Goal: Task Accomplishment & Management: Complete application form

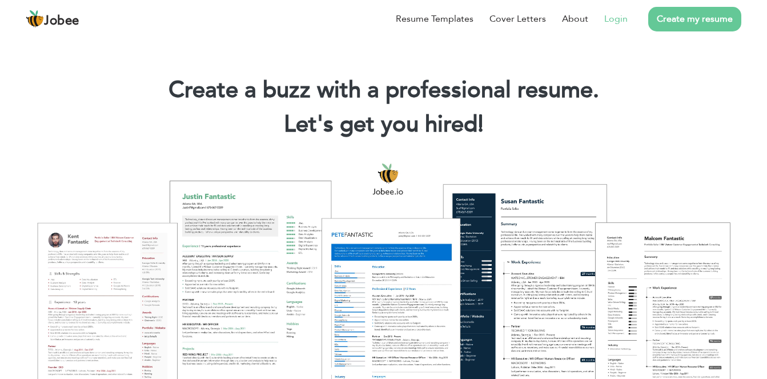
click at [614, 22] on link "Login" at bounding box center [615, 19] width 23 height 14
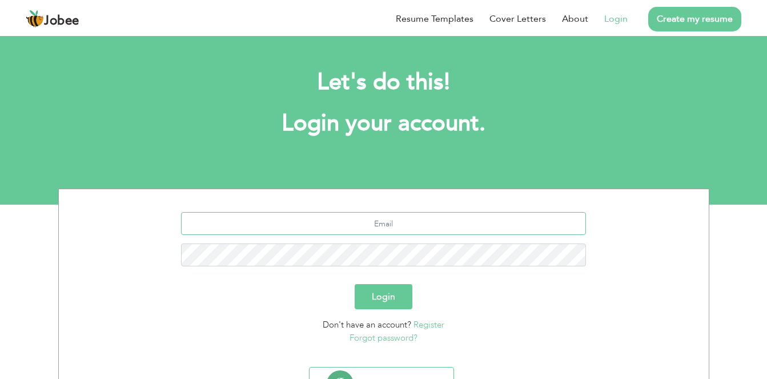
click at [449, 228] on input "text" at bounding box center [383, 223] width 405 height 23
paste input "[EMAIL_ADDRESS][DOMAIN_NAME]"
type input "[EMAIL_ADDRESS][DOMAIN_NAME]"
click at [391, 293] on button "Login" at bounding box center [384, 296] width 58 height 25
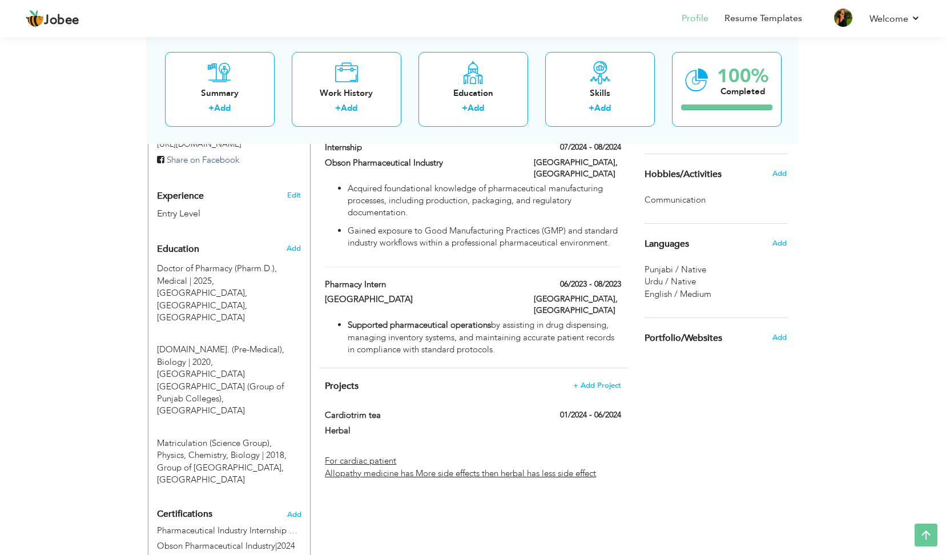
scroll to position [393, 0]
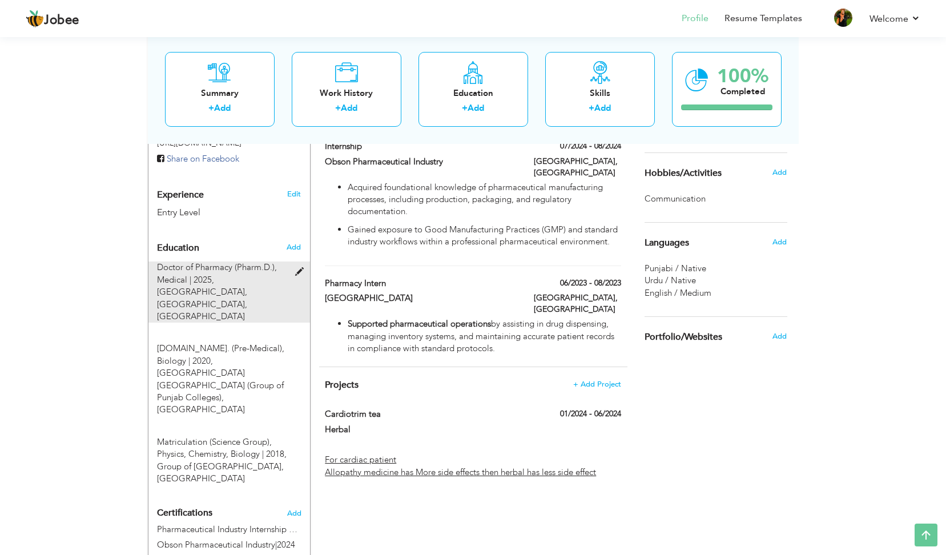
click at [300, 268] on span at bounding box center [302, 272] width 14 height 9
type input "Doctor of Pharmacy (Pharm.D.)"
type input "Medical"
type input "2025"
type input "[GEOGRAPHIC_DATA], [GEOGRAPHIC_DATA]"
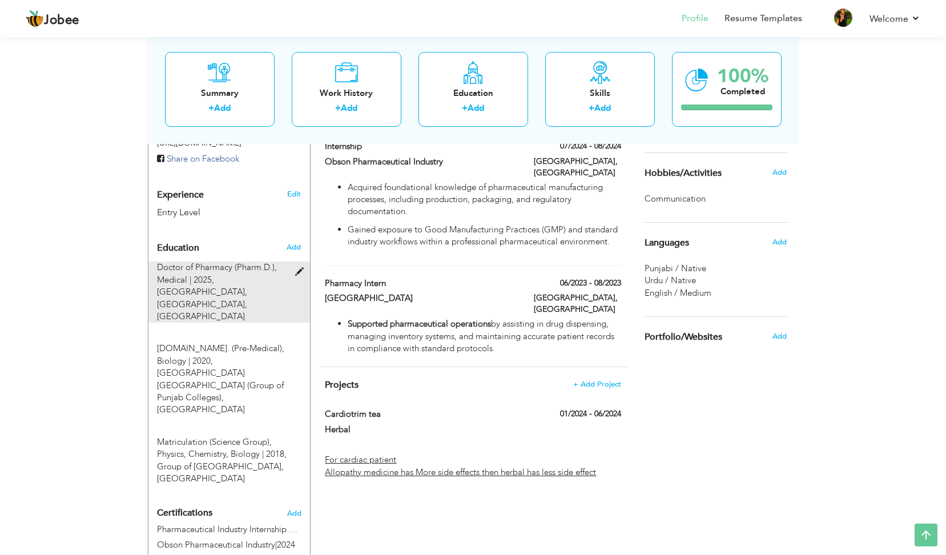
type input "2.7"
radio input "true"
type input "[GEOGRAPHIC_DATA]"
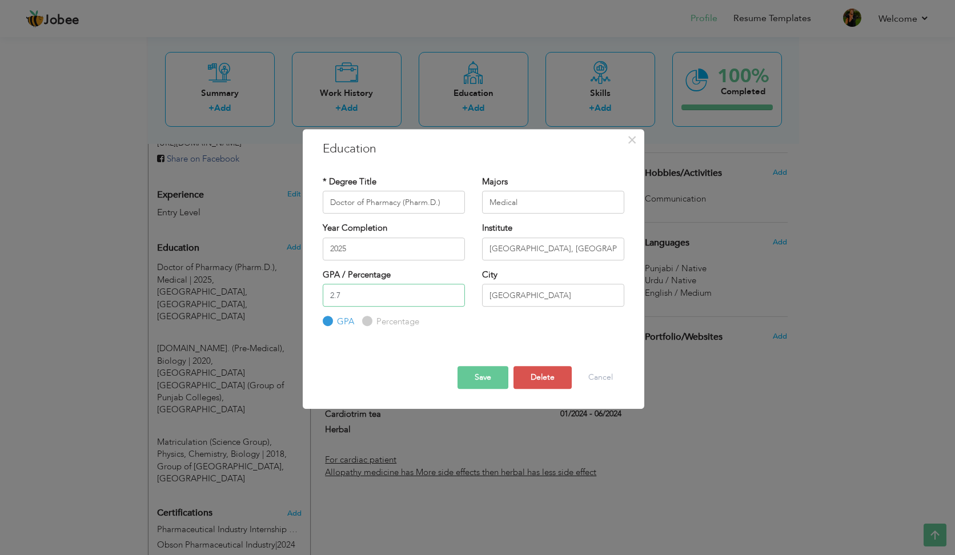
click at [365, 291] on input "2.7" at bounding box center [394, 295] width 142 height 23
type input "2.72"
click at [482, 378] on button "Save" at bounding box center [482, 377] width 51 height 23
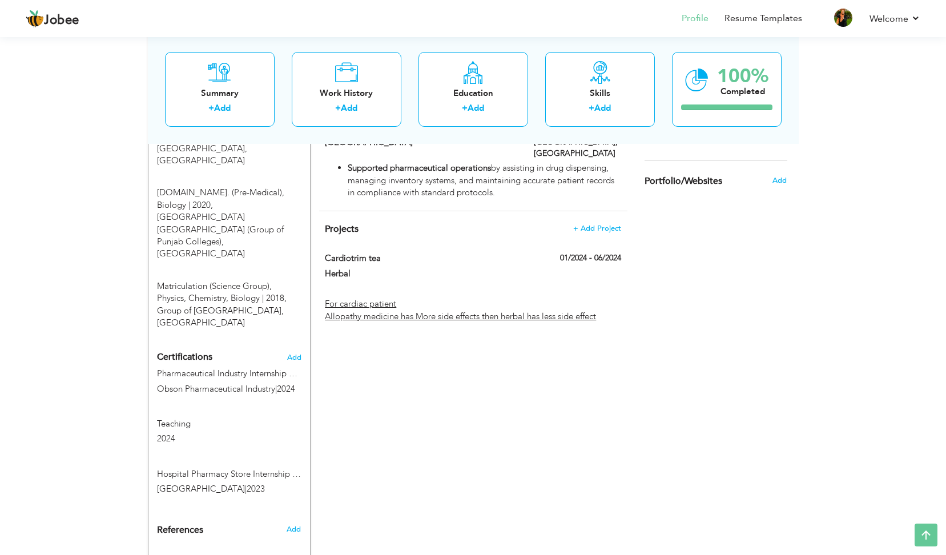
scroll to position [0, 0]
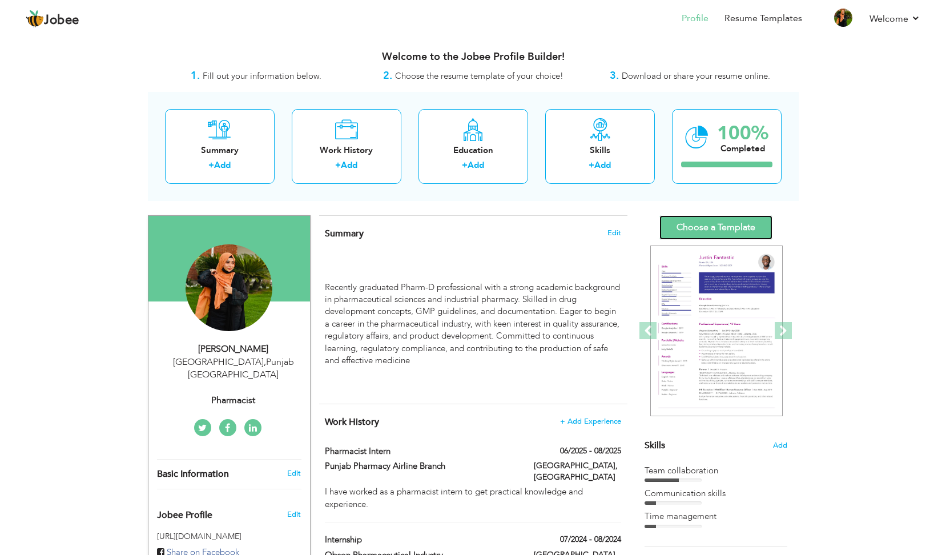
click at [721, 228] on link "Choose a Template" at bounding box center [715, 227] width 113 height 25
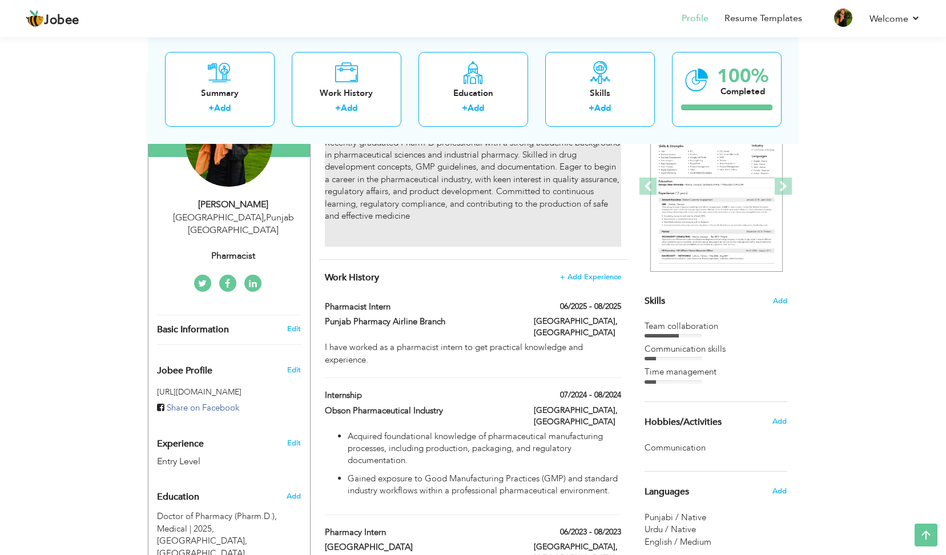
scroll to position [135, 0]
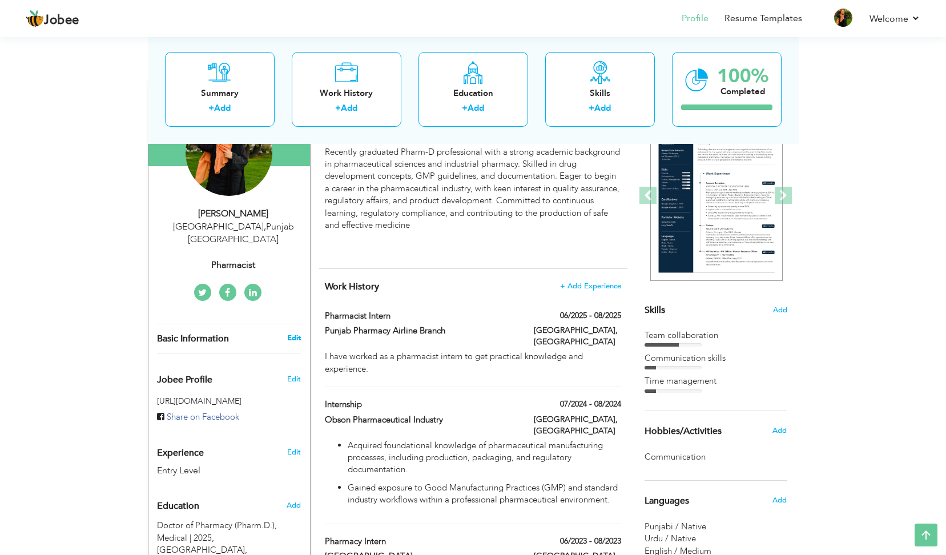
click at [288, 333] on link "Edit" at bounding box center [294, 338] width 14 height 10
type input "Zainab"
type input "Sharafat"
type input "03207305216"
select select "number:166"
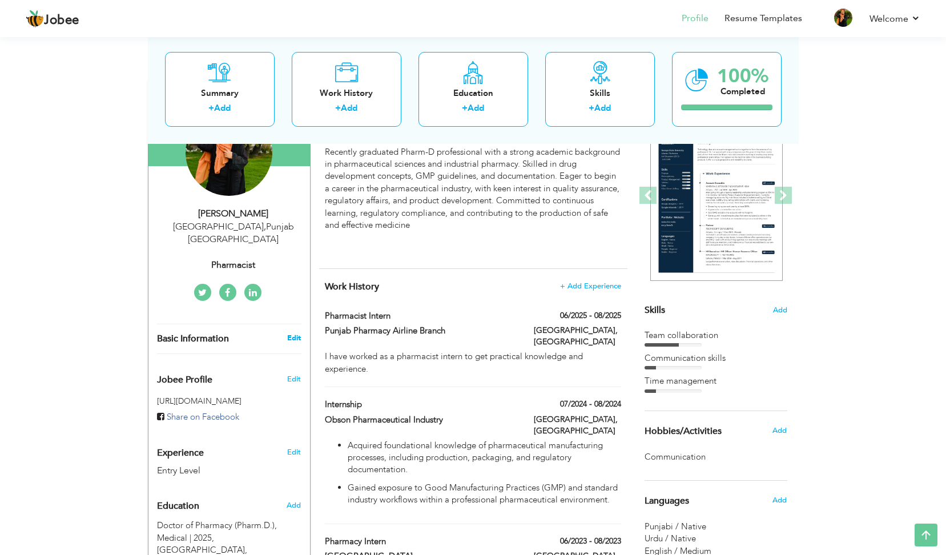
type input "[GEOGRAPHIC_DATA]"
select select "number:1"
type input "Pharmacist"
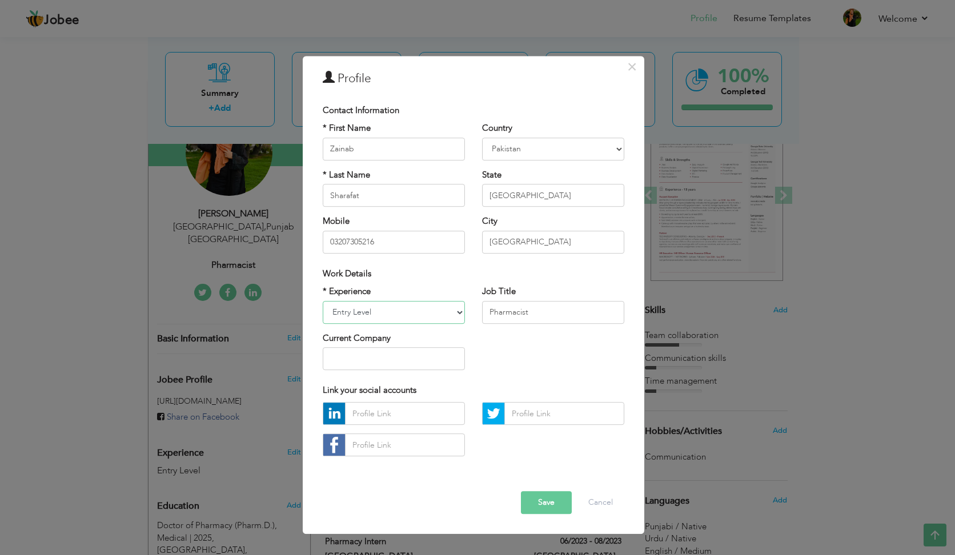
select select "number:3"
click at [323, 301] on select "Entry Level Less than 1 Year 1 Year 2 Years 3 Years 4 Years 5 Years 6 Years 7 Y…" at bounding box center [394, 312] width 142 height 23
click at [544, 501] on button "Save" at bounding box center [546, 503] width 51 height 23
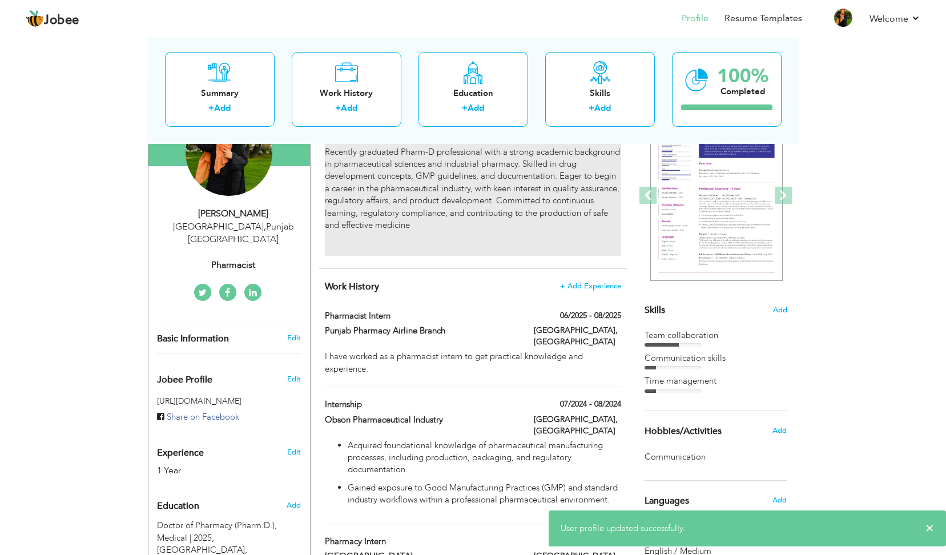
scroll to position [0, 0]
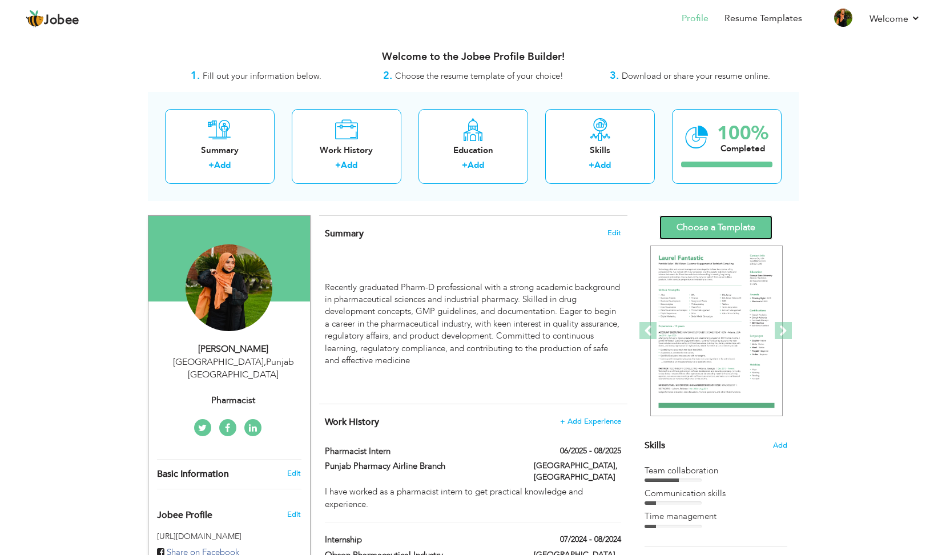
click at [726, 219] on link "Choose a Template" at bounding box center [715, 227] width 113 height 25
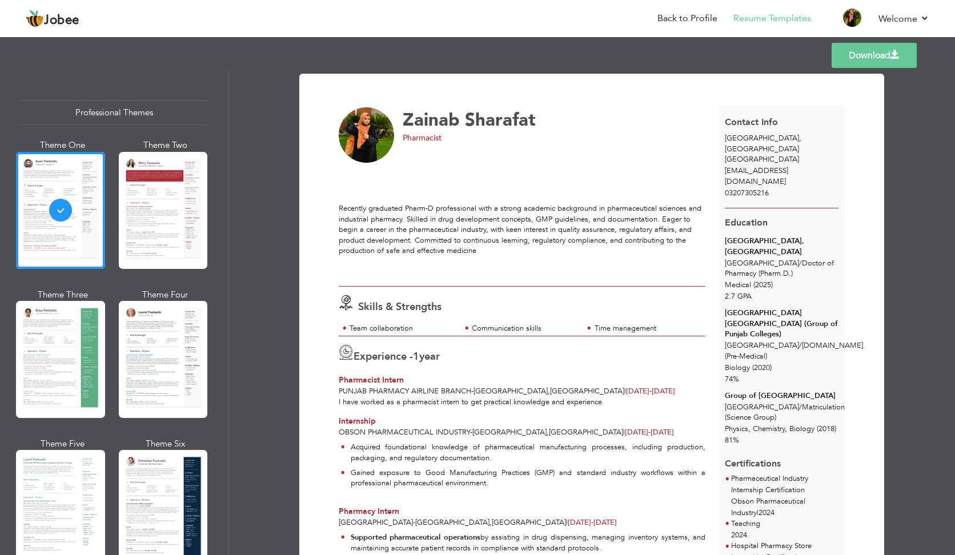
click at [874, 58] on link "Download" at bounding box center [873, 55] width 85 height 25
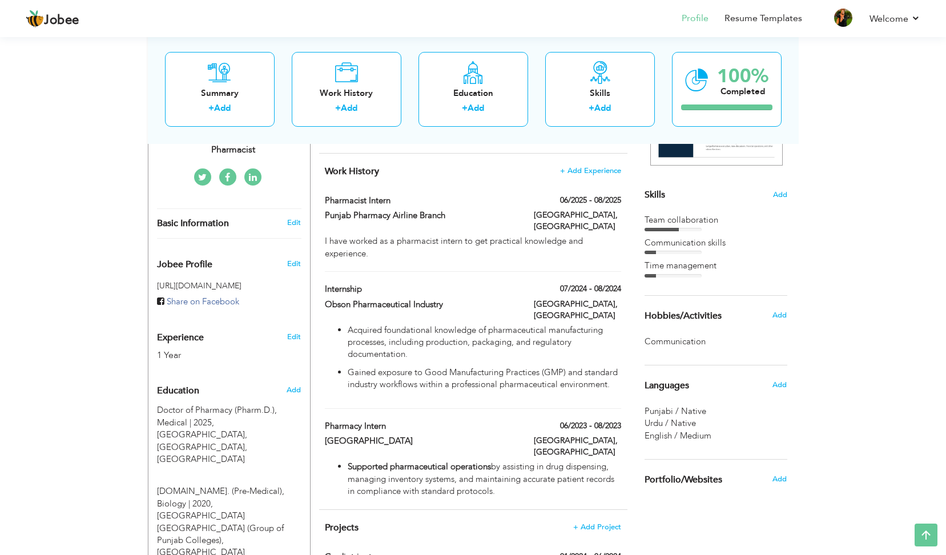
scroll to position [286, 0]
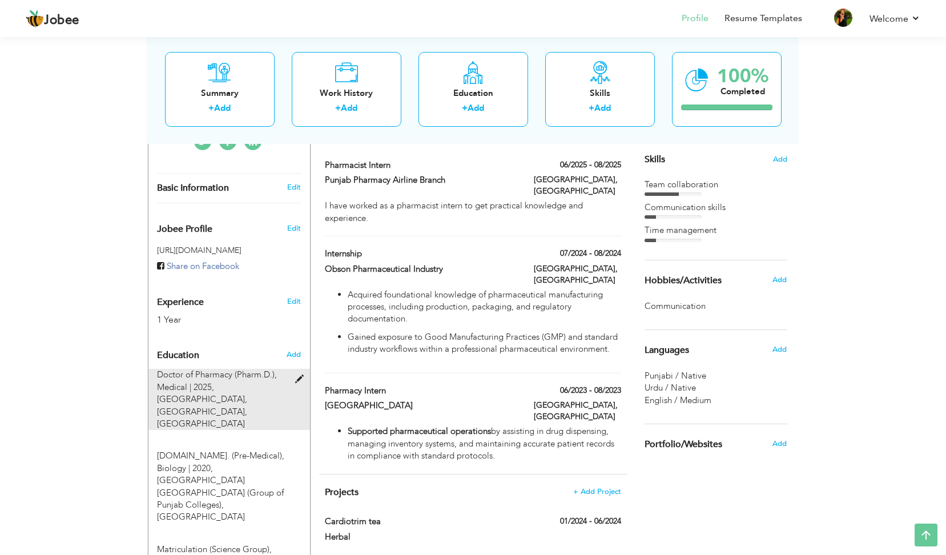
click at [296, 375] on span at bounding box center [302, 379] width 14 height 9
type input "Doctor of Pharmacy (Pharm.D.)"
type input "Medical"
type input "2025"
type input "[GEOGRAPHIC_DATA], [GEOGRAPHIC_DATA]"
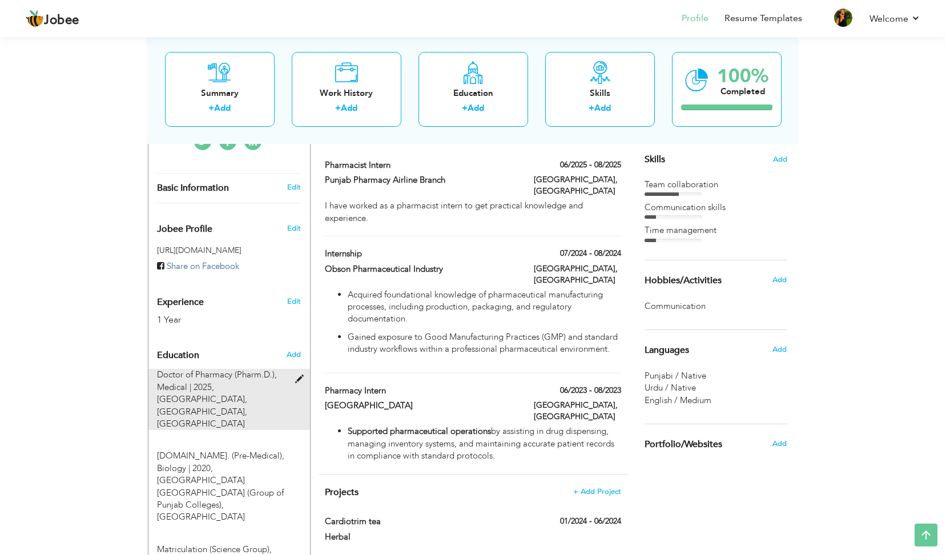
type input "[GEOGRAPHIC_DATA]"
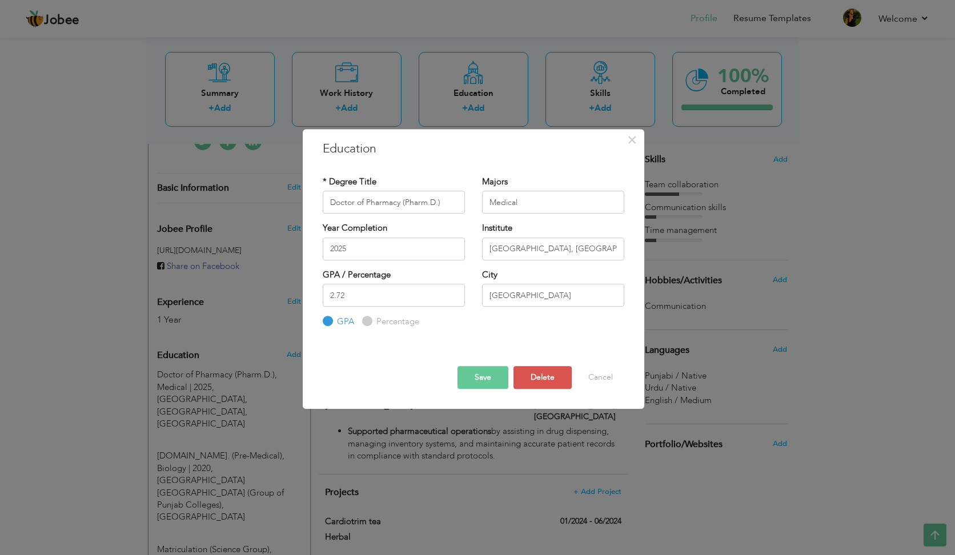
click at [477, 380] on button "Save" at bounding box center [482, 377] width 51 height 23
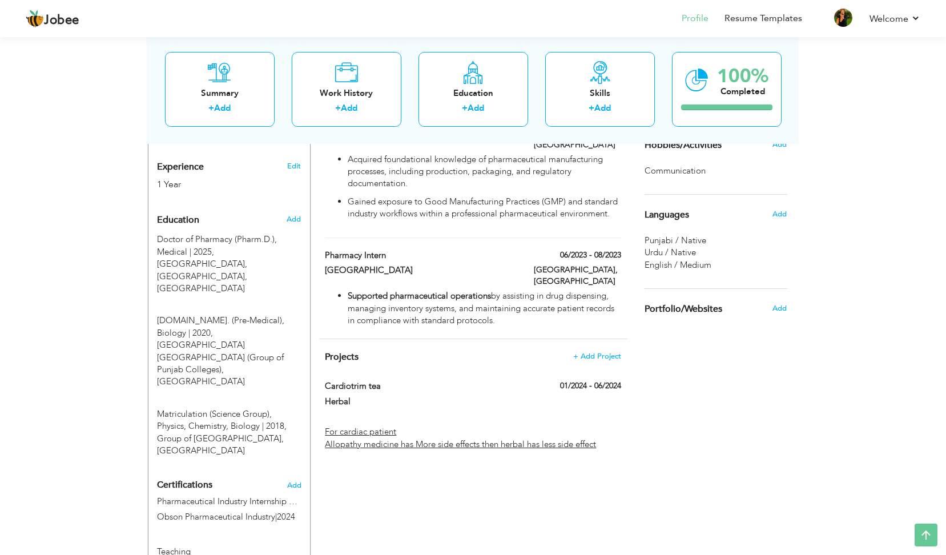
scroll to position [0, 0]
